Goal: Task Accomplishment & Management: Complete application form

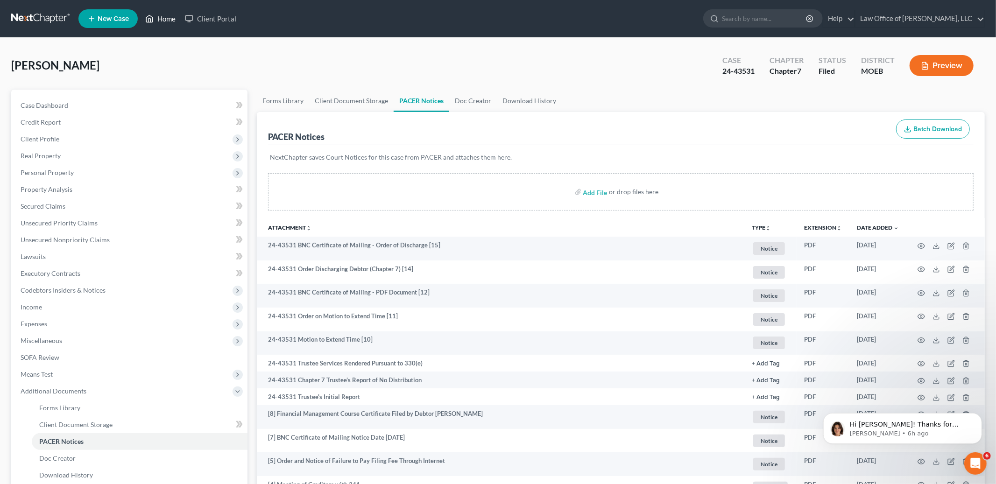
scroll to position [290, 0]
click at [158, 19] on link "Home" at bounding box center [160, 18] width 40 height 17
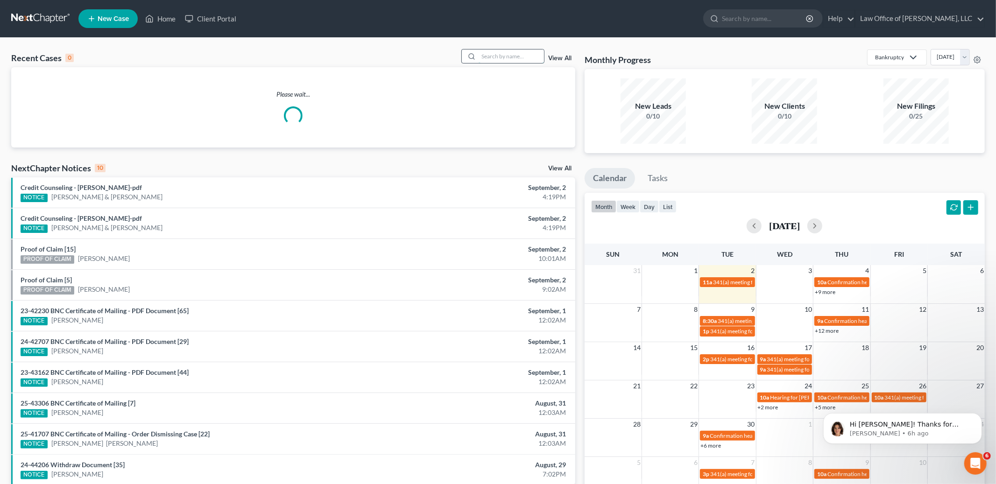
click at [511, 62] on input "search" at bounding box center [510, 56] width 65 height 14
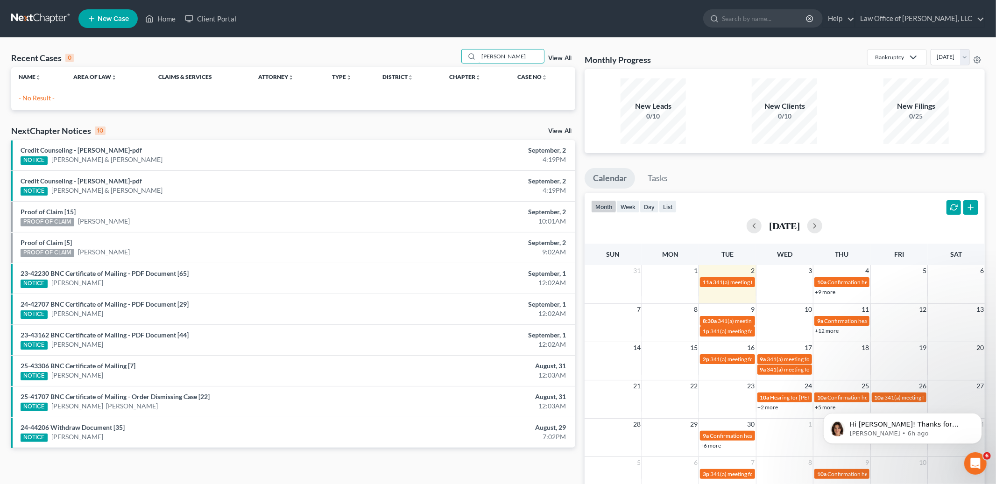
drag, startPoint x: 517, startPoint y: 58, endPoint x: 361, endPoint y: 19, distance: 160.2
click at [361, 19] on div "Home New Case Client Portal Law Office of [PERSON_NAME], LLC [PERSON_NAME][EMAI…" at bounding box center [498, 269] width 996 height 539
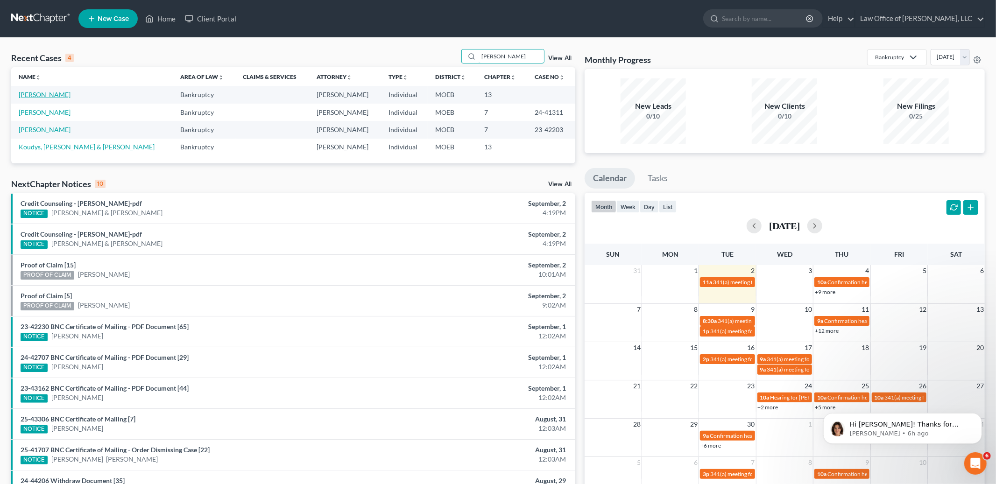
type input "[PERSON_NAME]"
click at [43, 93] on link "[PERSON_NAME]" at bounding box center [45, 95] width 52 height 8
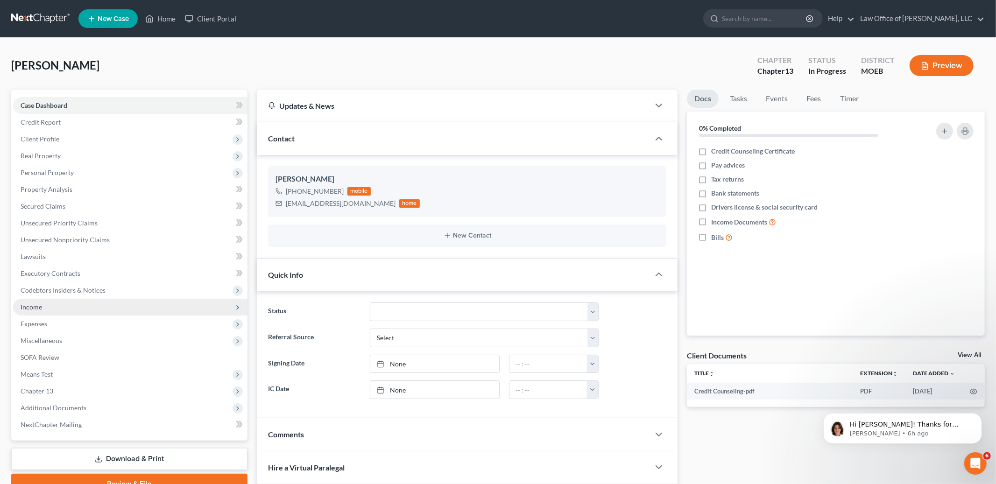
click at [46, 307] on span "Income" at bounding box center [130, 307] width 234 height 17
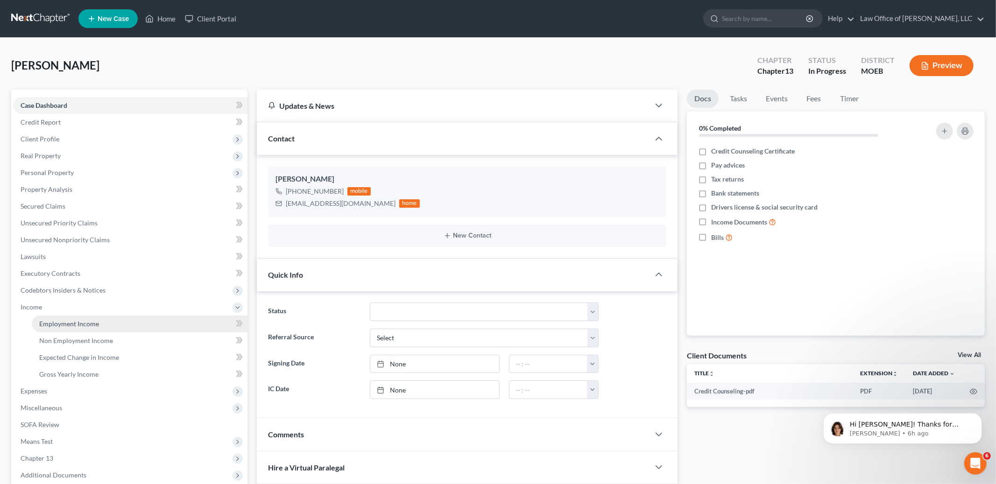
click at [58, 320] on span "Employment Income" at bounding box center [69, 324] width 60 height 8
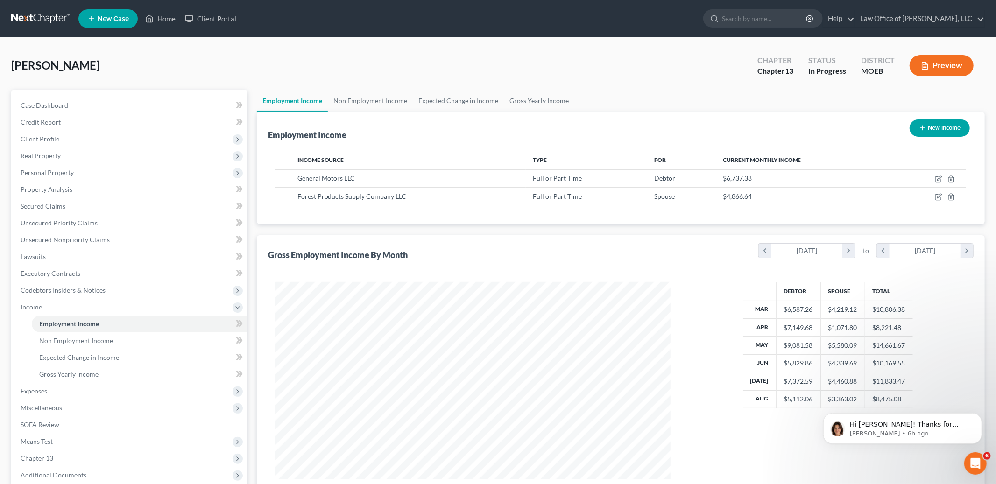
scroll to position [197, 414]
click at [937, 178] on icon "button" at bounding box center [937, 178] width 7 height 7
select select "0"
select select "23"
select select "3"
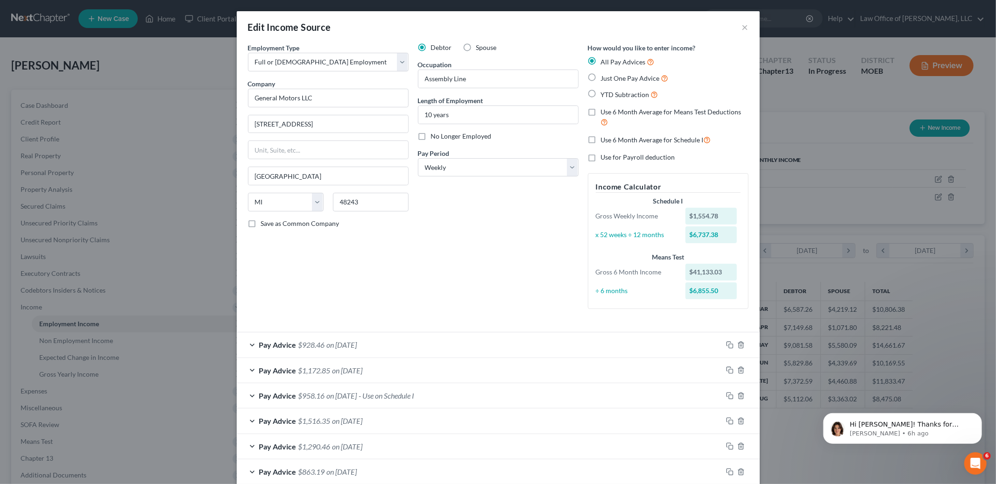
click at [741, 26] on div "Edit Income Source ×" at bounding box center [498, 27] width 523 height 32
click at [747, 23] on button "×" at bounding box center [745, 26] width 7 height 11
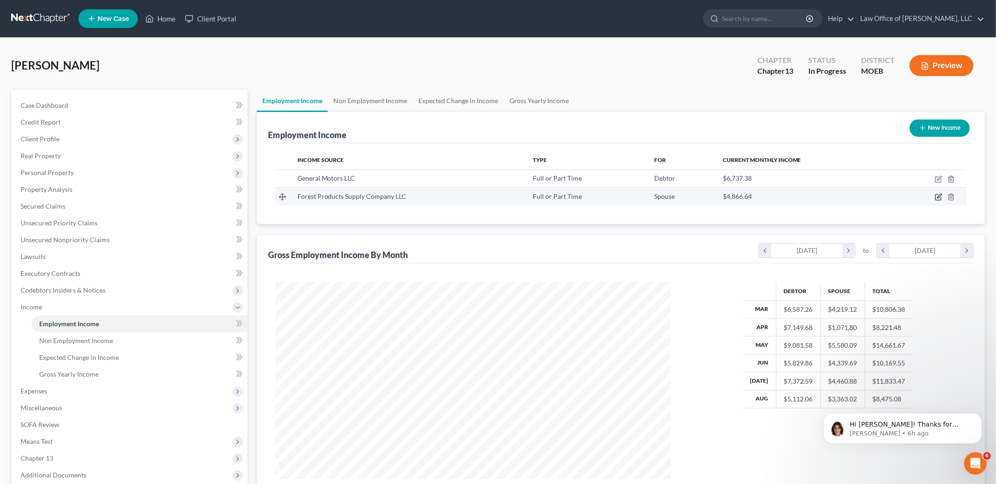
click at [936, 196] on icon "button" at bounding box center [937, 196] width 7 height 7
select select "0"
select select "26"
select select "3"
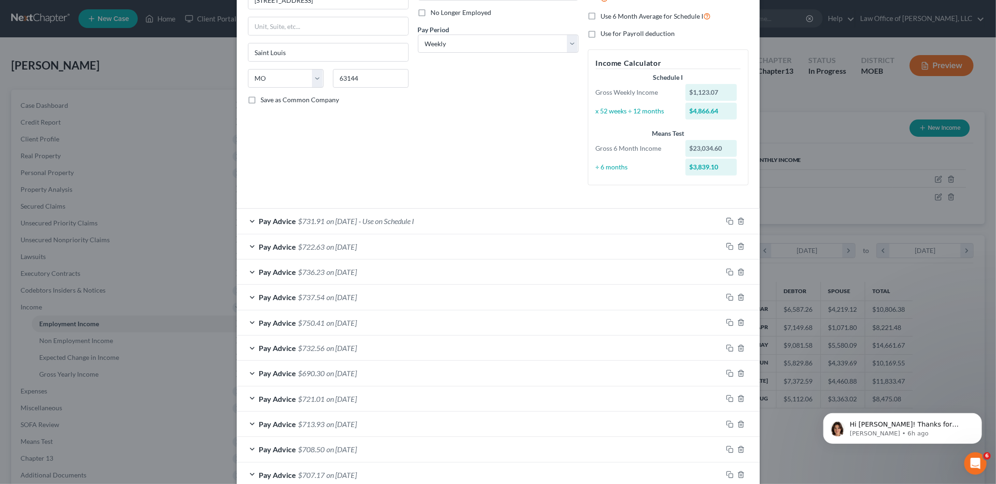
scroll to position [0, 0]
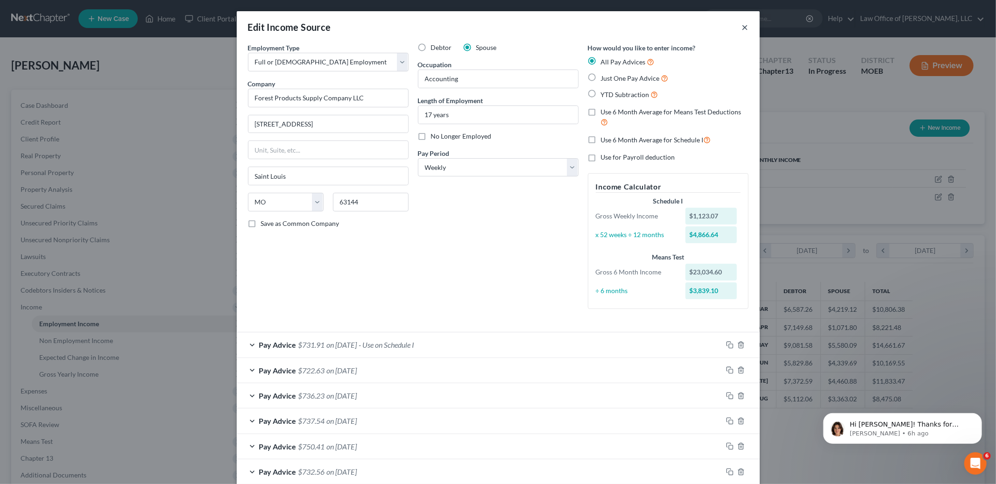
click at [744, 27] on button "×" at bounding box center [745, 26] width 7 height 11
